Goal: Understand site structure: Understand site structure

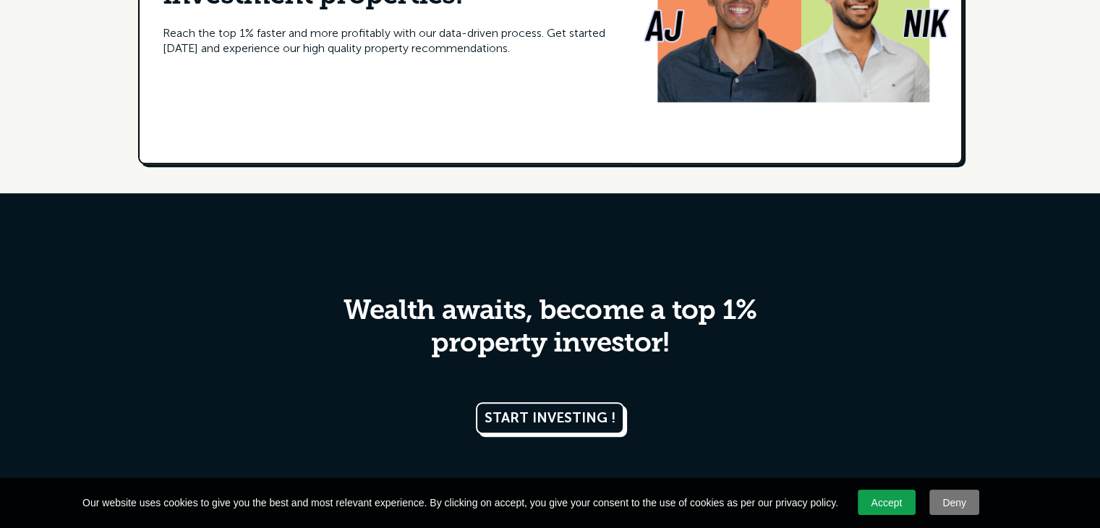
scroll to position [7144, 0]
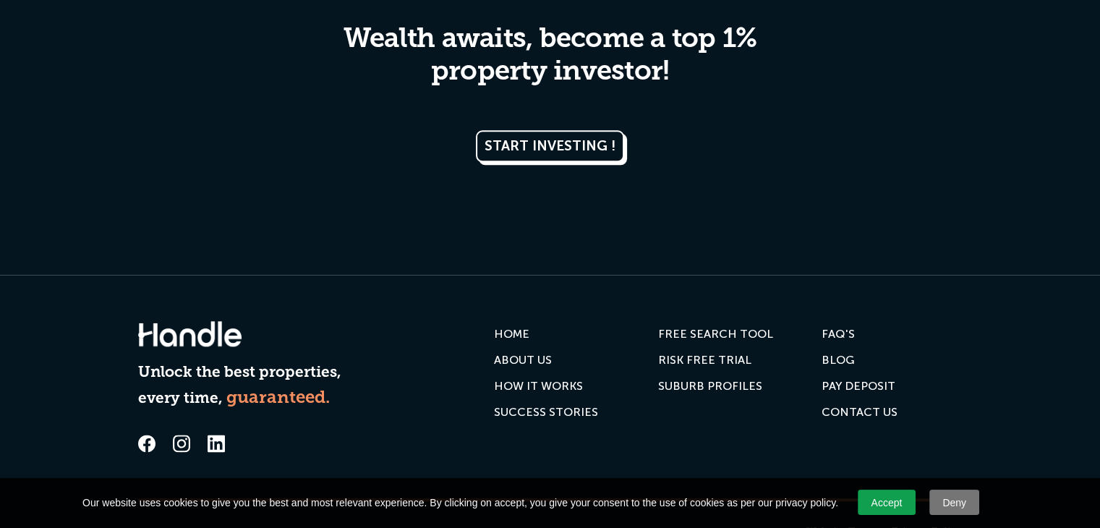
click at [542, 353] on div "ABOUT US" at bounding box center [523, 360] width 58 height 14
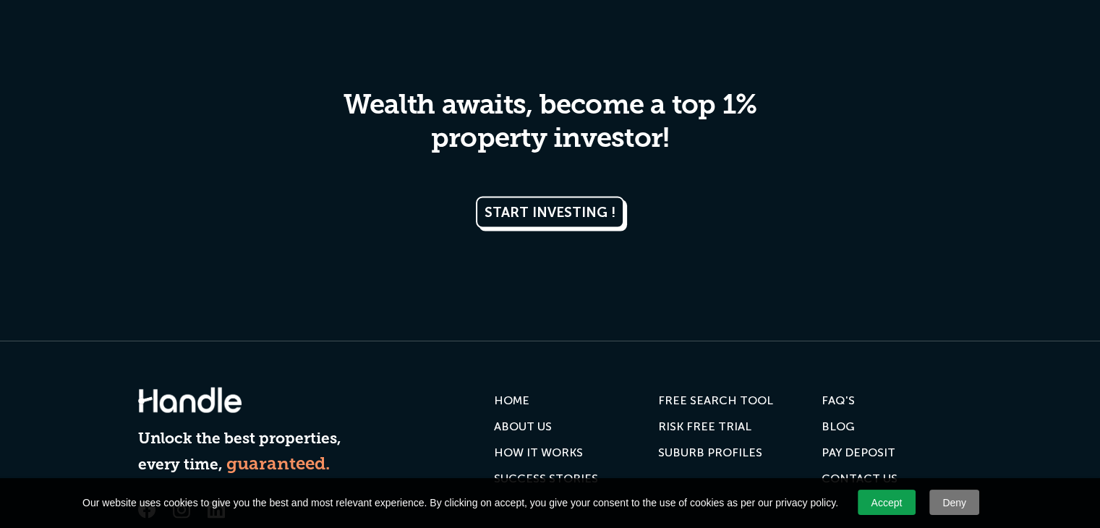
scroll to position [2905, 0]
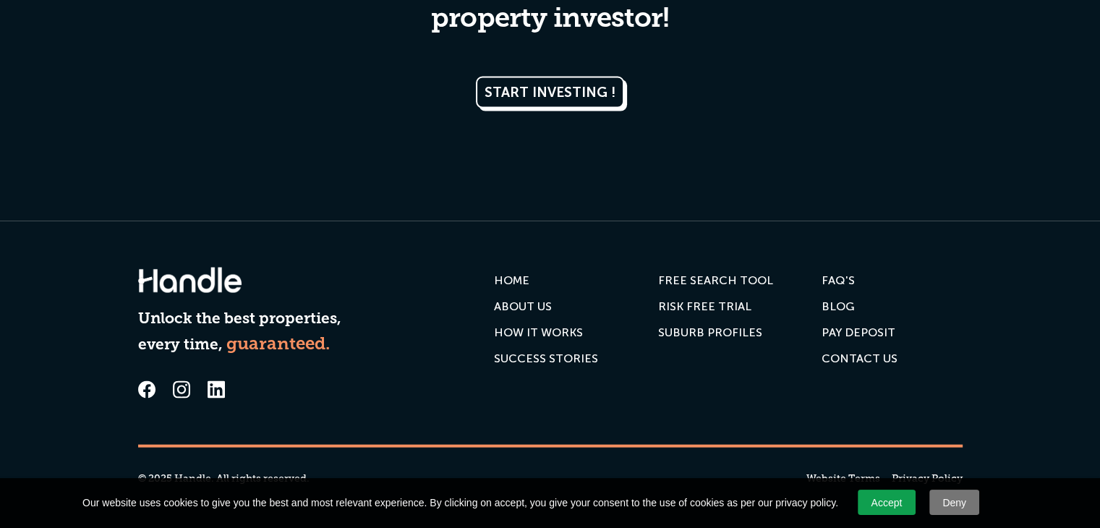
click at [685, 307] on div "RISK FREE TRIAL" at bounding box center [704, 306] width 93 height 14
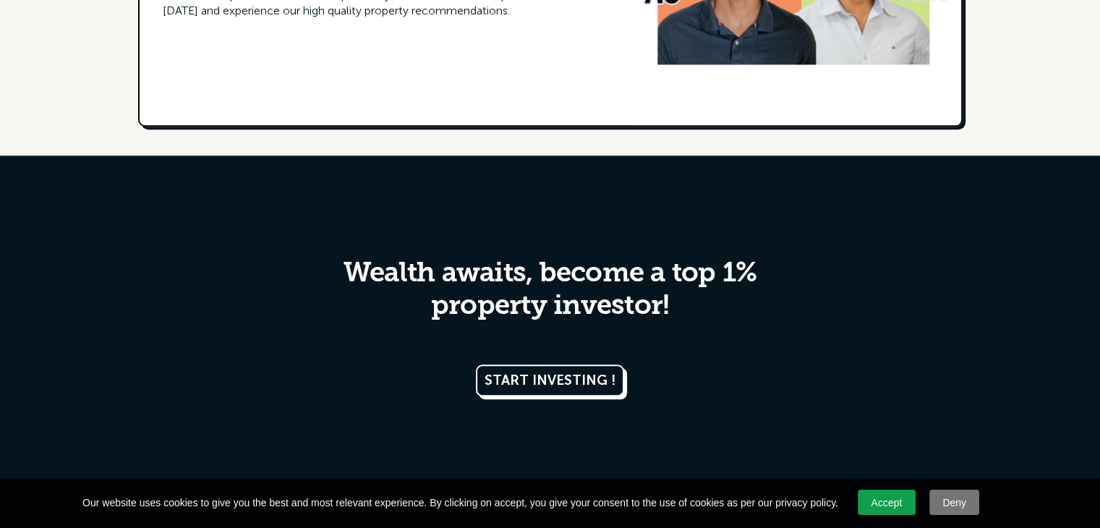
scroll to position [7144, 0]
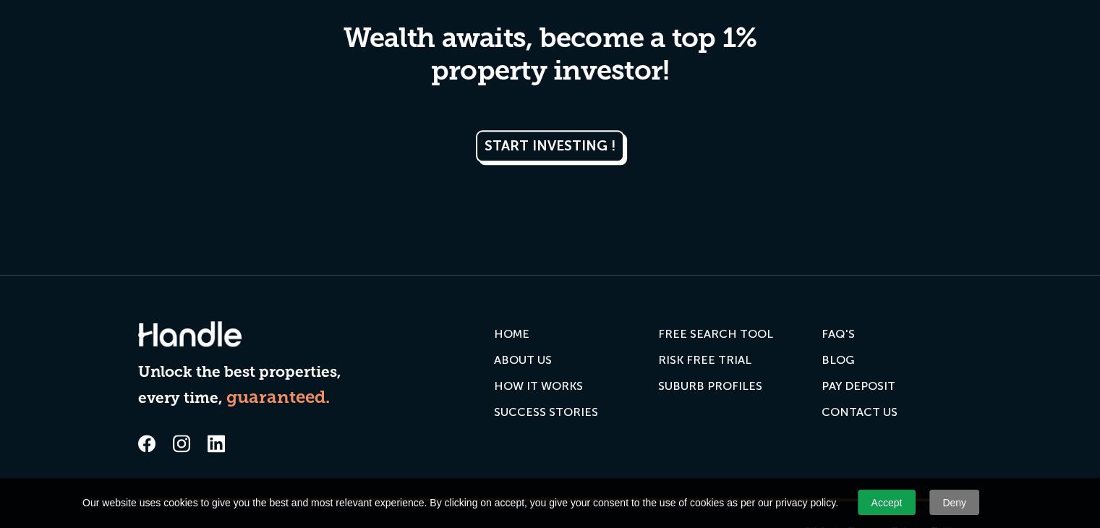
click at [545, 379] on div "HOW IT WORKS" at bounding box center [538, 386] width 89 height 14
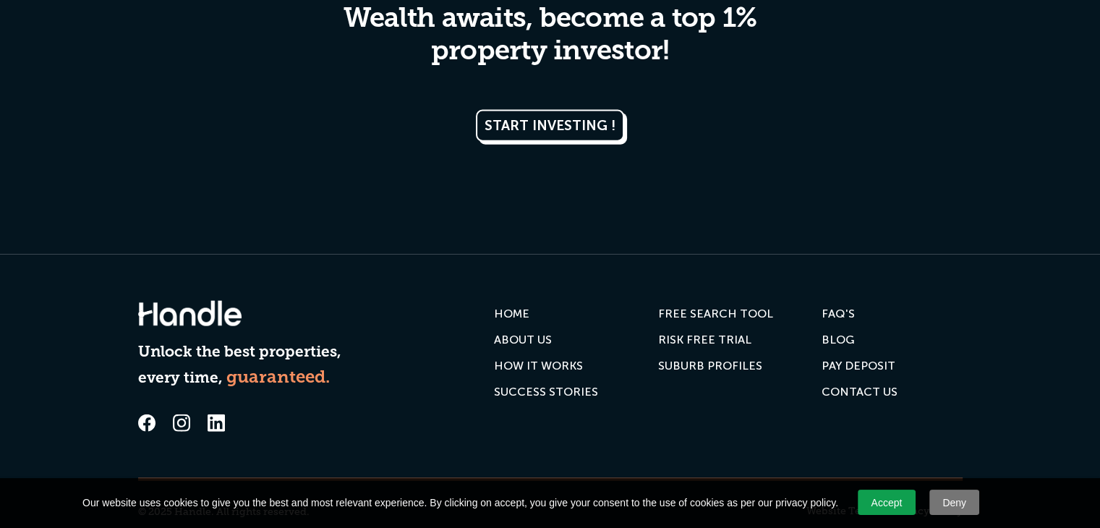
scroll to position [3356, 0]
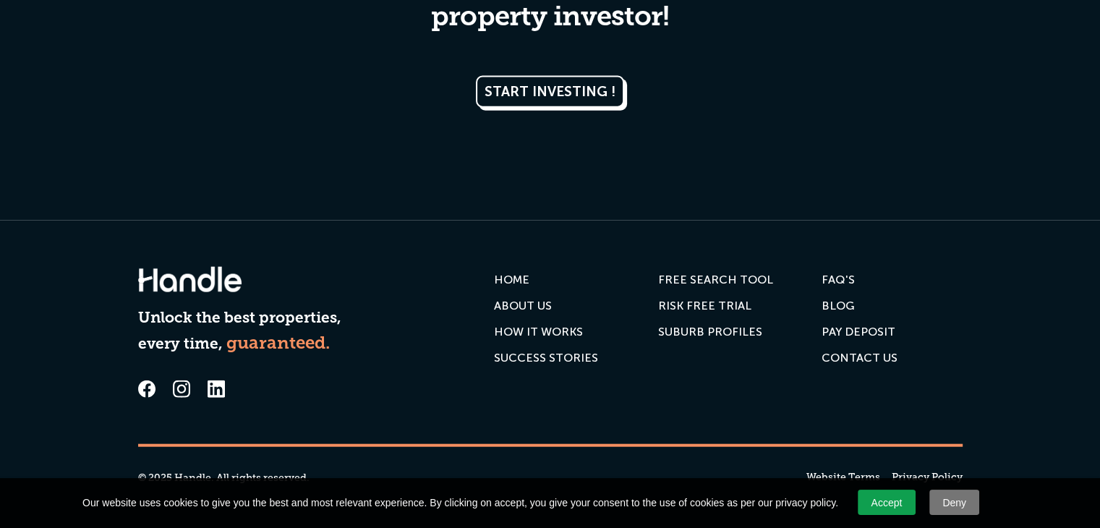
click at [834, 279] on div "FAQ'S" at bounding box center [838, 280] width 33 height 14
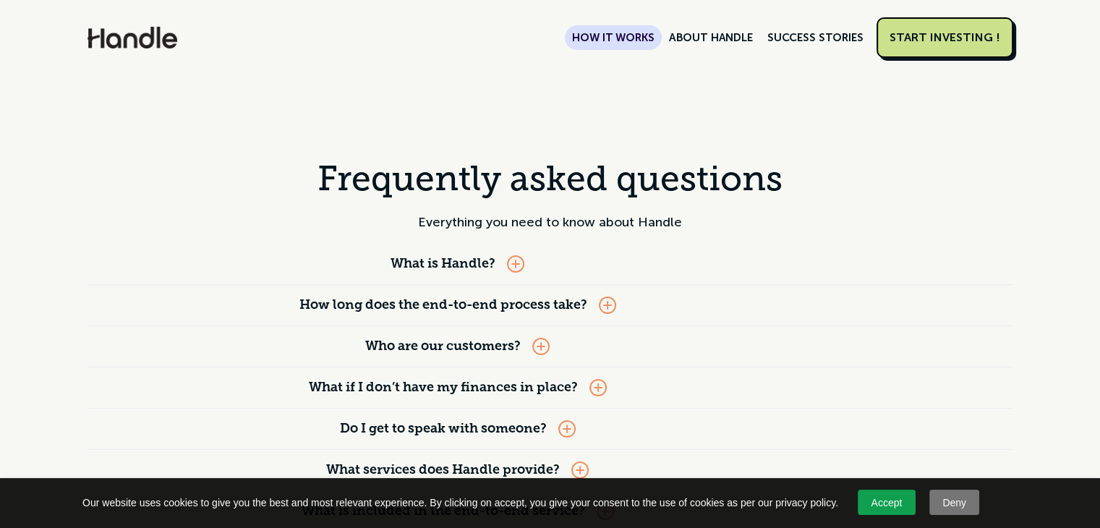
click at [633, 28] on link "HOW IT WORKS" at bounding box center [613, 37] width 96 height 25
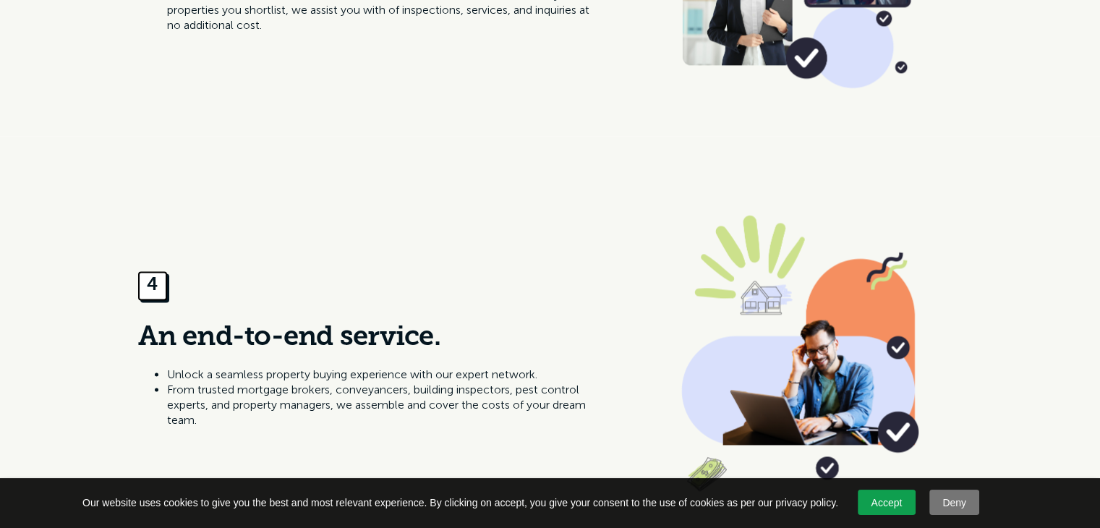
scroll to position [1808, 0]
